Goal: Transaction & Acquisition: Purchase product/service

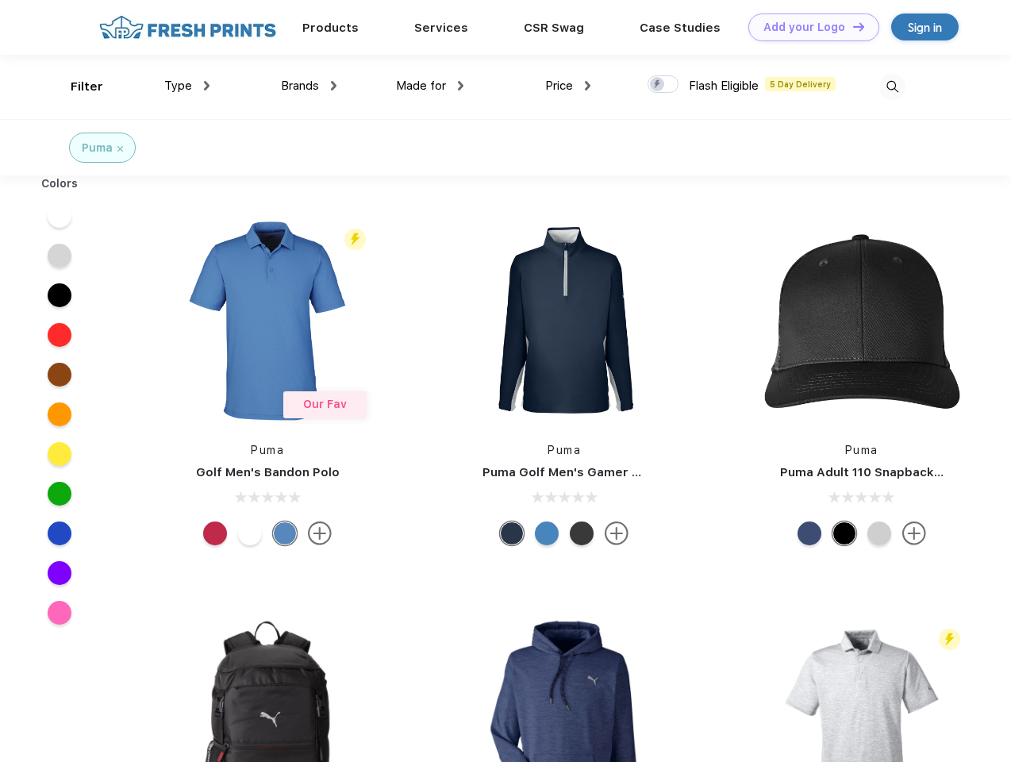
click at [808, 27] on link "Add your Logo Design Tool" at bounding box center [813, 27] width 131 height 28
click at [0, 0] on div "Design Tool" at bounding box center [0, 0] width 0 height 0
click at [852, 26] on link "Add your Logo Design Tool" at bounding box center [813, 27] width 131 height 28
click at [76, 86] on div "Filter" at bounding box center [87, 87] width 33 height 18
click at [187, 86] on span "Type" at bounding box center [178, 86] width 28 height 14
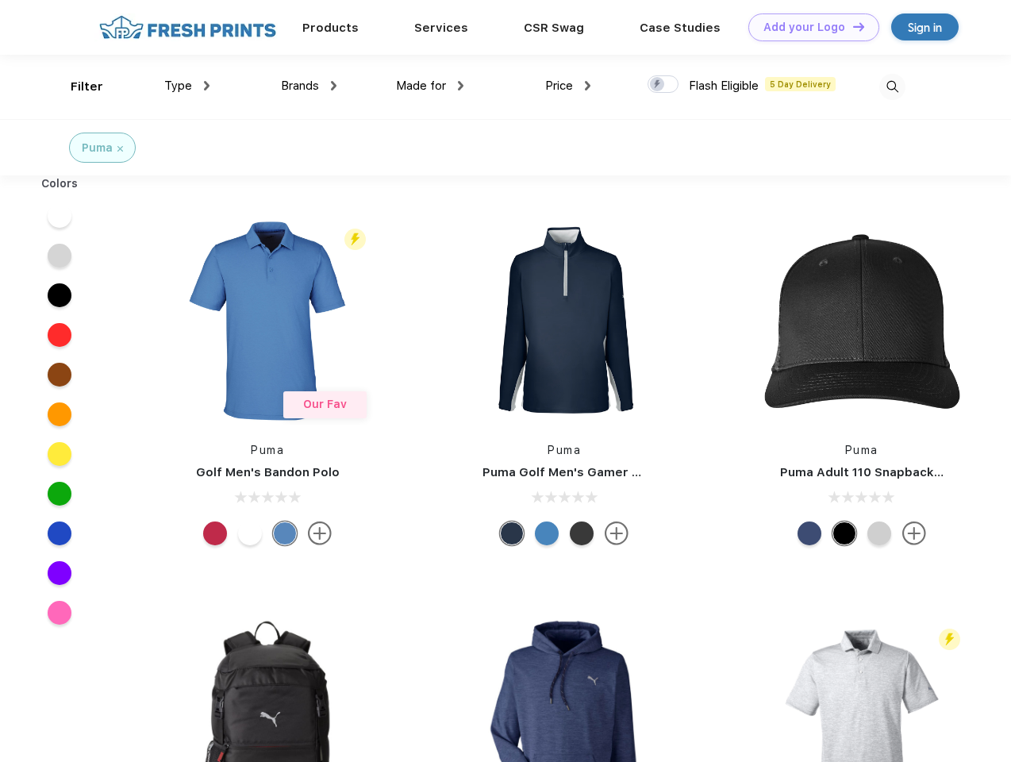
click at [309, 86] on span "Brands" at bounding box center [300, 86] width 38 height 14
click at [430, 86] on span "Made for" at bounding box center [421, 86] width 50 height 14
click at [568, 86] on span "Price" at bounding box center [559, 86] width 28 height 14
click at [663, 85] on div at bounding box center [663, 83] width 31 height 17
click at [658, 85] on input "checkbox" at bounding box center [653, 80] width 10 height 10
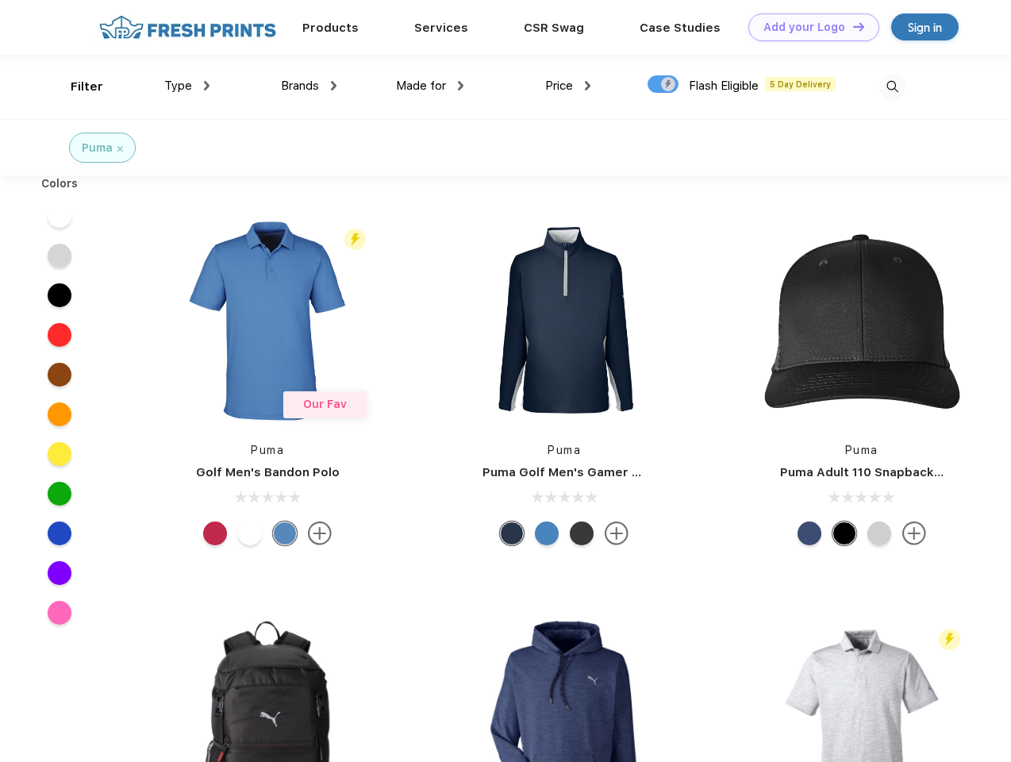
click at [892, 86] on img at bounding box center [892, 87] width 26 height 26
